Goal: Information Seeking & Learning: Learn about a topic

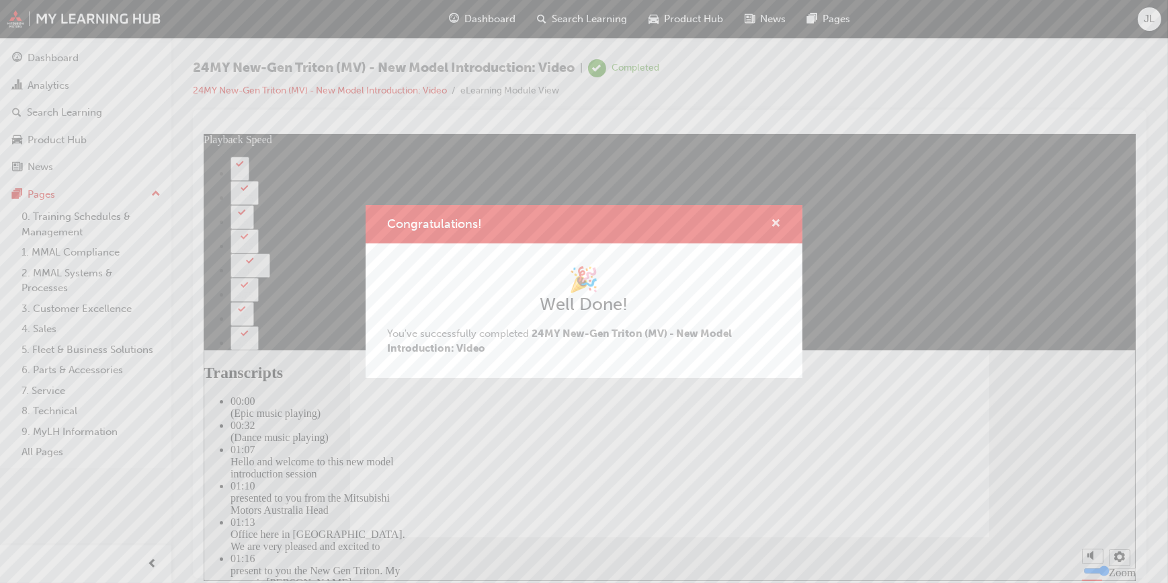
click at [774, 222] on span "cross-icon" at bounding box center [776, 224] width 10 height 12
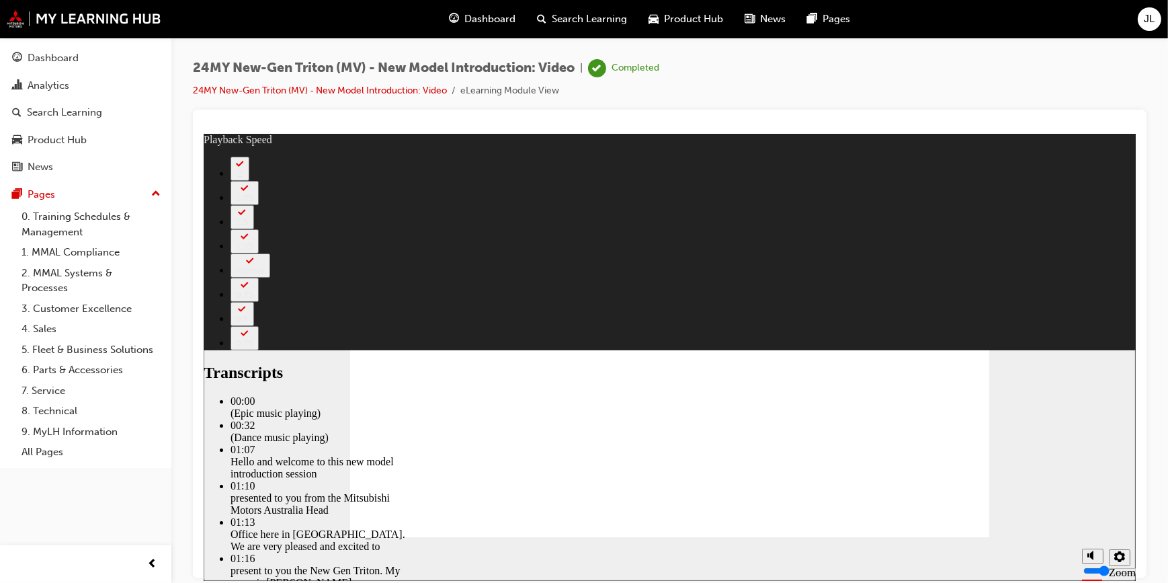
type input "2628"
click at [73, 47] on link "Dashboard" at bounding box center [85, 58] width 161 height 25
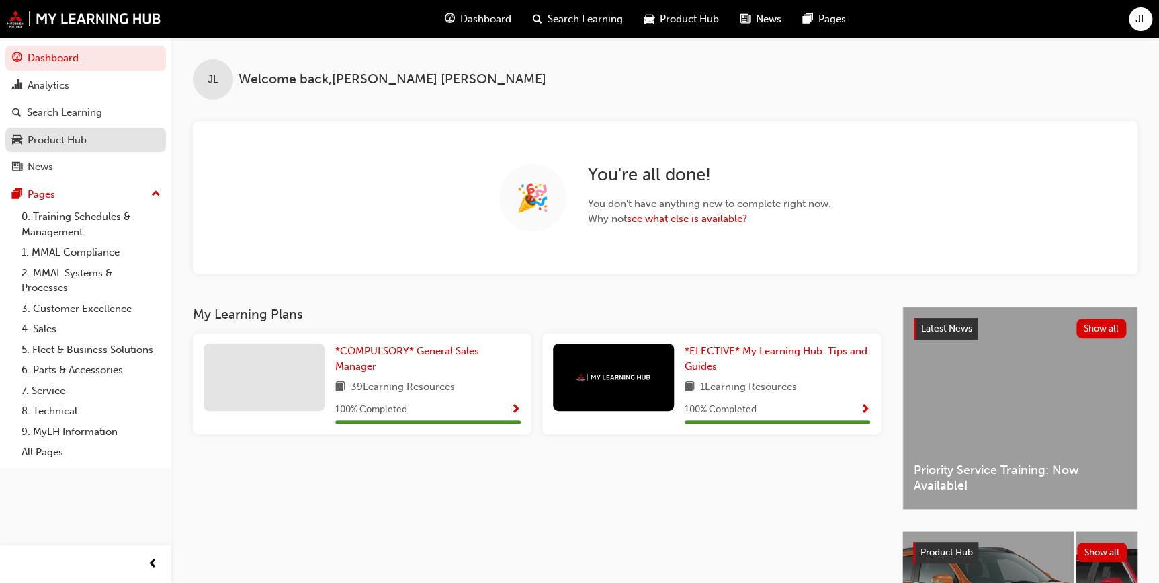
click at [87, 132] on div "Product Hub" at bounding box center [85, 140] width 147 height 17
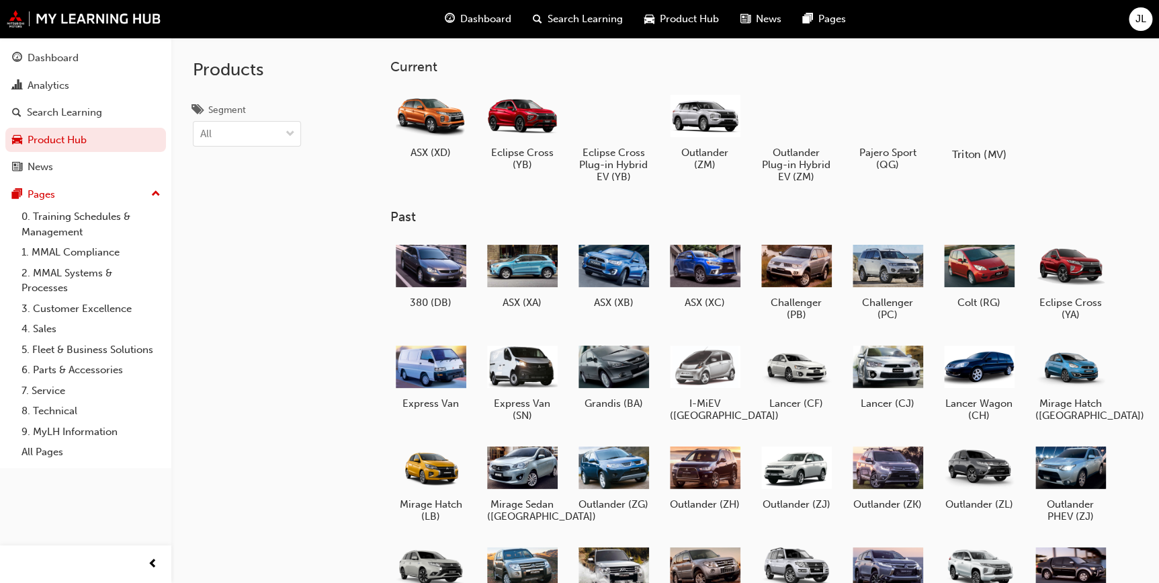
click at [980, 114] on div at bounding box center [978, 116] width 75 height 54
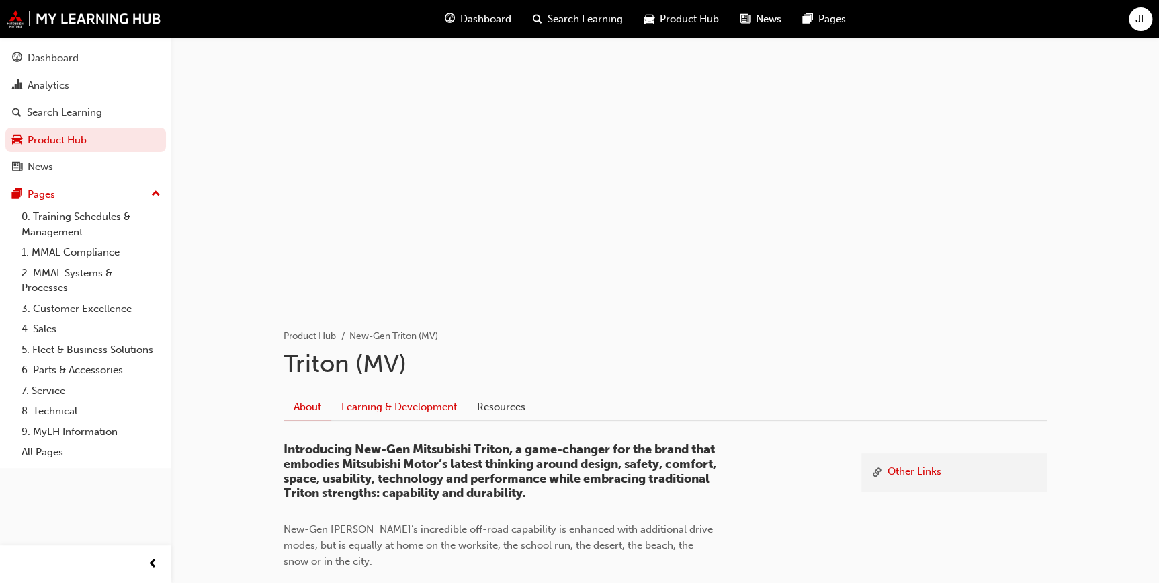
click at [382, 403] on link "Learning & Development" at bounding box center [399, 407] width 136 height 26
